Goal: Transaction & Acquisition: Purchase product/service

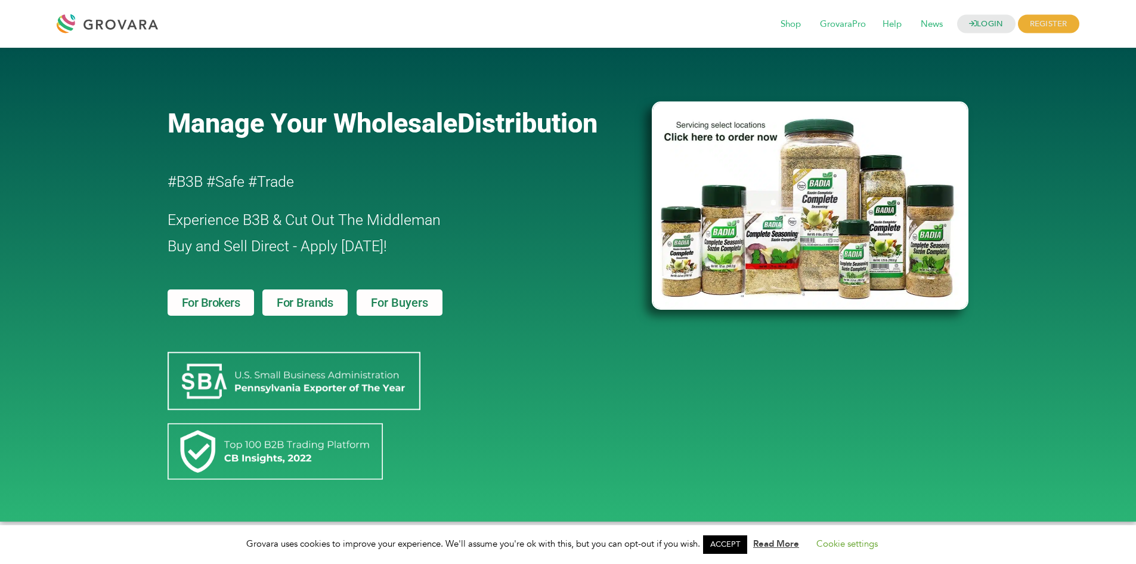
click at [311, 298] on span "For Brands" at bounding box center [305, 302] width 57 height 12
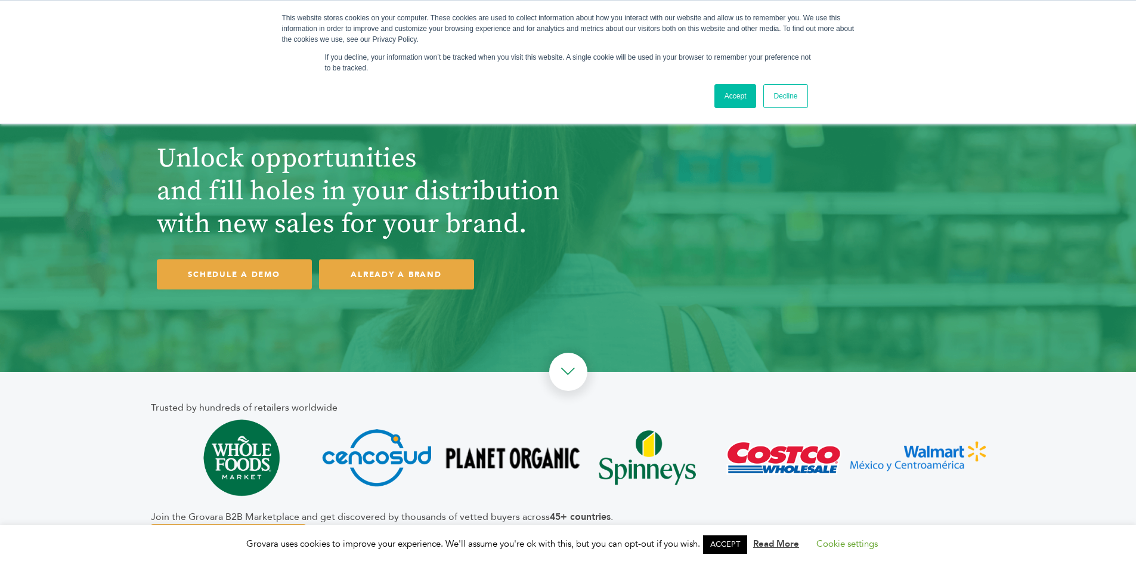
click at [739, 91] on link "Accept" at bounding box center [735, 96] width 42 height 24
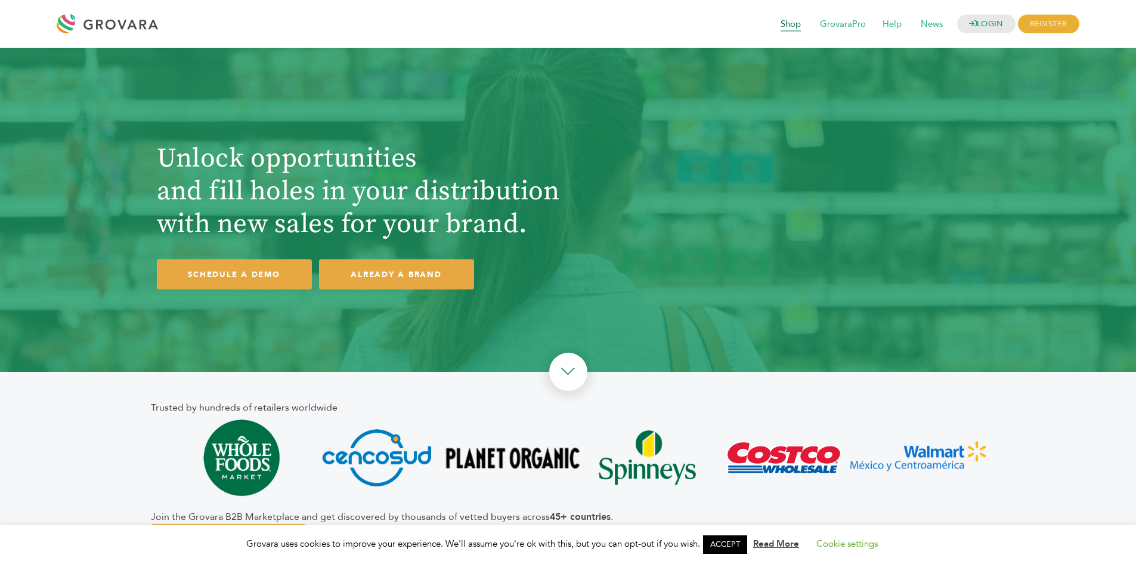
click at [790, 26] on span "Shop" at bounding box center [790, 24] width 37 height 23
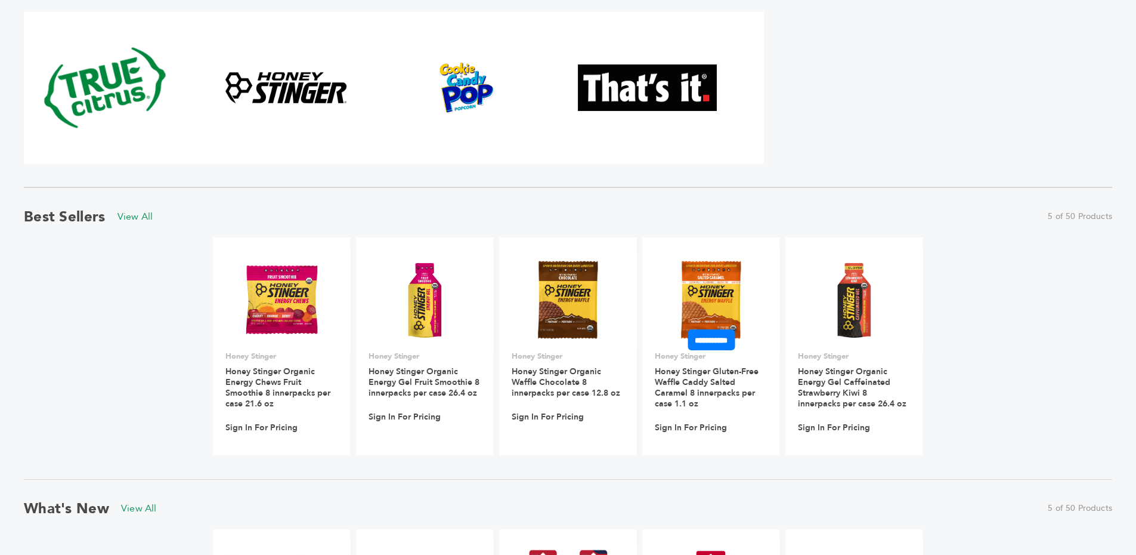
scroll to position [895, 0]
